Goal: Navigation & Orientation: Find specific page/section

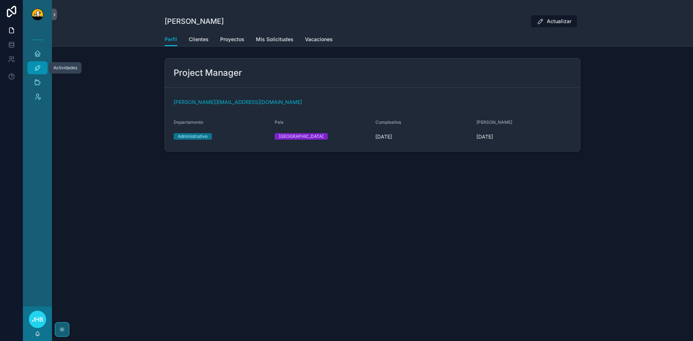
click at [35, 71] on icon "scrollable content" at bounding box center [37, 67] width 7 height 7
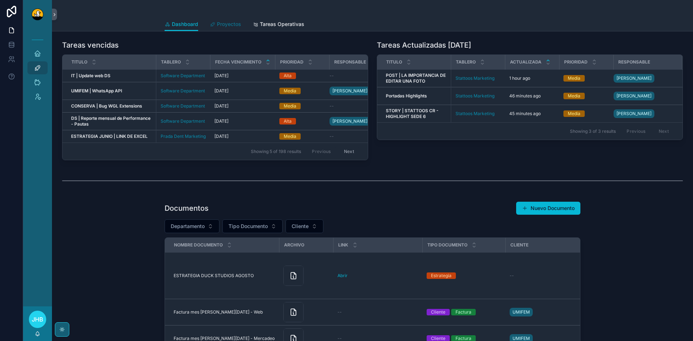
click at [226, 28] on link "Proyectos" at bounding box center [225, 25] width 31 height 14
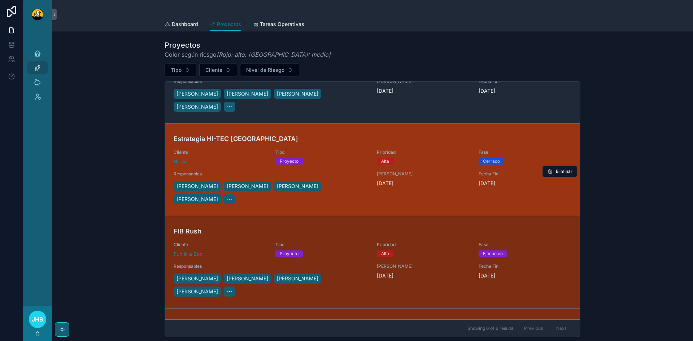
scroll to position [53, 0]
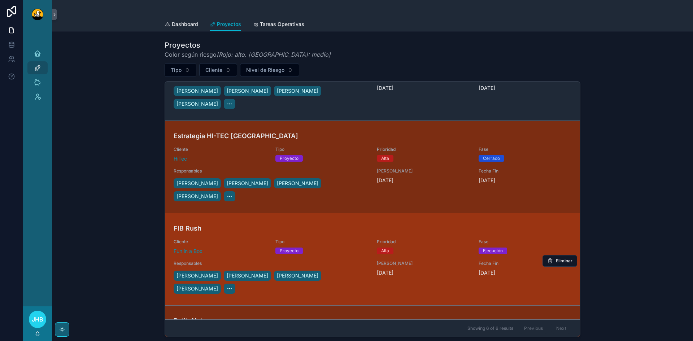
click at [245, 216] on link "FIB Rush Cliente Fun in a Box Tipo Proyecto Prioridad Alta Fase Ejecución Respo…" at bounding box center [372, 259] width 415 height 92
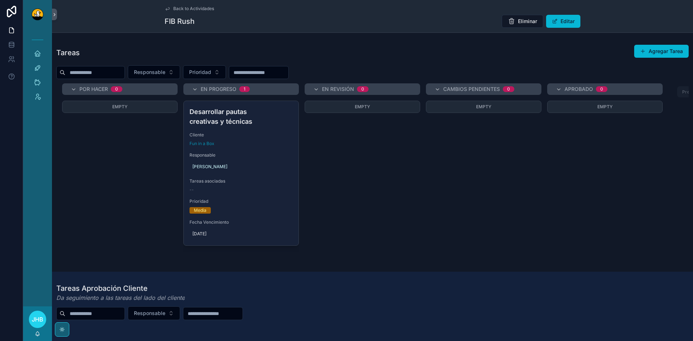
click at [180, 9] on span "Back to Actividades" at bounding box center [193, 9] width 41 height 6
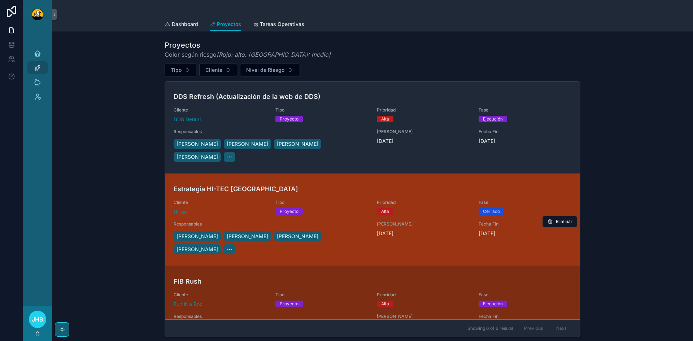
scroll to position [0, 0]
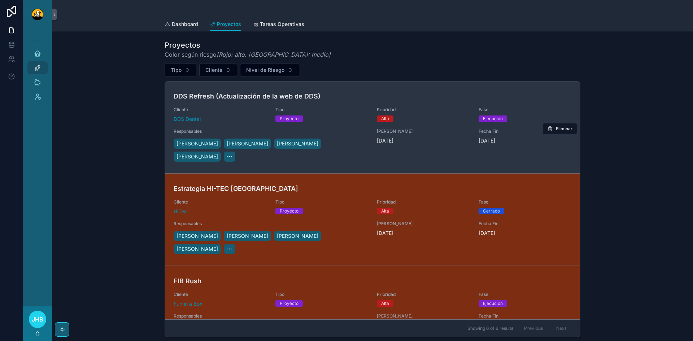
click at [408, 108] on span "Prioridad" at bounding box center [423, 110] width 93 height 6
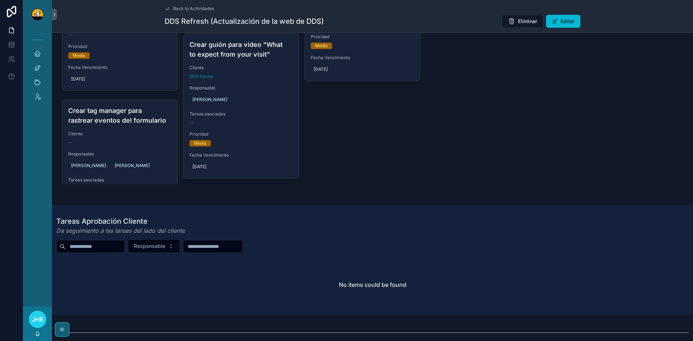
scroll to position [155, 0]
